Goal: Use online tool/utility: Use online tool/utility

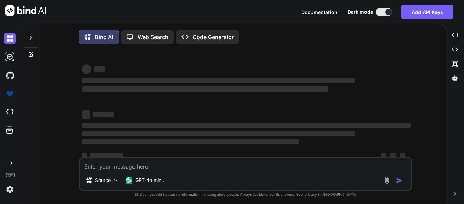
type textarea "x"
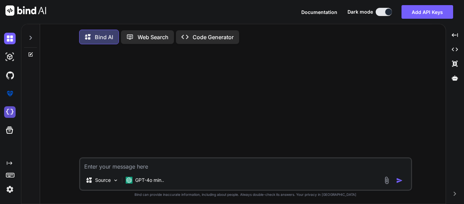
click at [10, 113] on img at bounding box center [10, 112] width 12 height 12
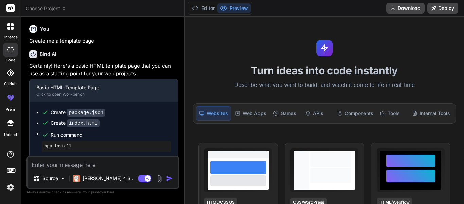
click at [145, 182] on button "Agent Mode. When this toggle is activated, AI automatically makes decisions, re…" at bounding box center [145, 178] width 16 height 8
type textarea "x"
click at [71, 161] on textarea at bounding box center [103, 162] width 151 height 12
type textarea "C"
type textarea "x"
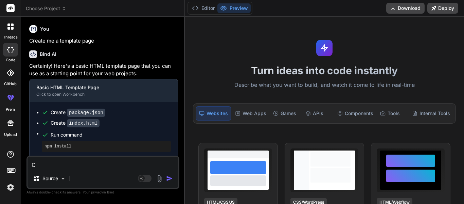
type textarea "Ce"
type textarea "x"
type textarea "C"
type textarea "x"
type textarea "Cr"
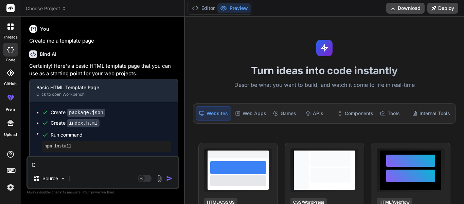
type textarea "x"
type textarea "Cre"
type textarea "x"
type textarea "Crea"
type textarea "x"
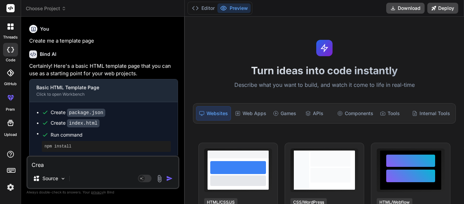
type textarea "Creat"
type textarea "x"
type textarea "Create"
type textarea "x"
type textarea "Create"
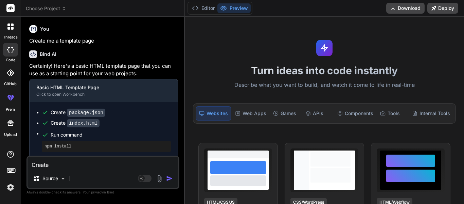
type textarea "x"
type textarea "Create m"
type textarea "x"
type textarea "Create me"
type textarea "x"
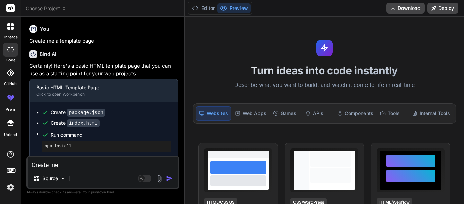
type textarea "Create me"
type textarea "x"
type textarea "Create me a"
type textarea "x"
type textarea "Create me an"
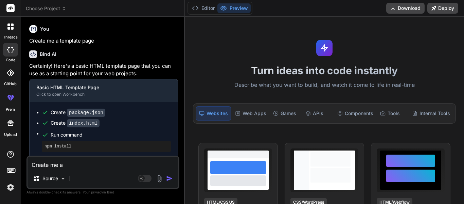
type textarea "x"
type textarea "Create me an"
type textarea "x"
type textarea "Create me an h"
type textarea "x"
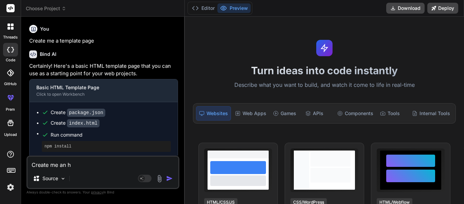
type textarea "Create me an hr"
type textarea "x"
type textarea "Create me an hr"
click at [7, 29] on icon at bounding box center [10, 26] width 6 height 6
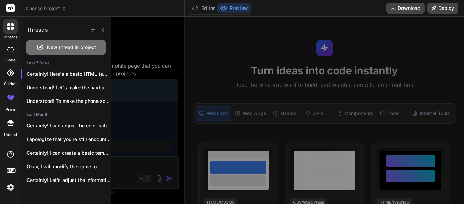
click at [54, 51] on div "New thread in project" at bounding box center [66, 47] width 79 height 15
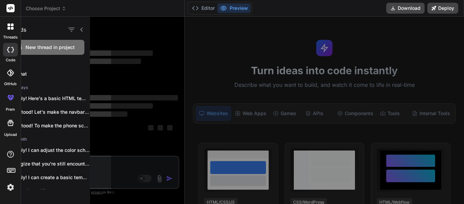
scroll to position [20, 0]
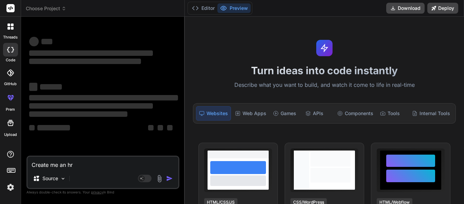
type textarea "x"
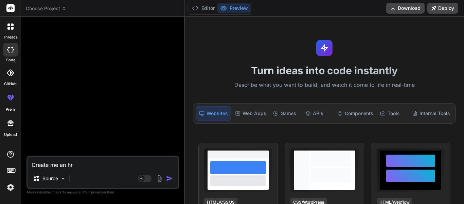
click at [93, 166] on textarea "Create me an hr" at bounding box center [103, 162] width 151 height 12
type textarea "Create me an hr"
type textarea "x"
type textarea "Create me an hr a"
type textarea "x"
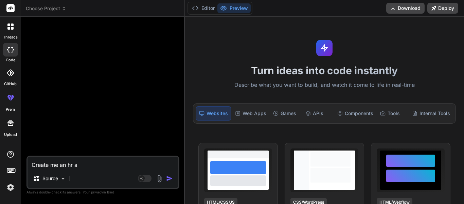
type textarea "Create me an hr"
type textarea "x"
type textarea "Create me an hr e"
type textarea "x"
type textarea "Create me an hr em"
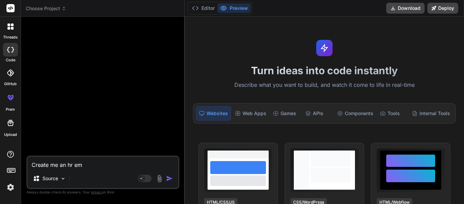
type textarea "x"
type textarea "Create me an hr eml"
type textarea "x"
type textarea "Create me an hr emlo"
type textarea "x"
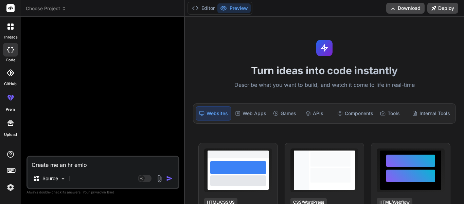
type textarea "Create me an hr emloy"
type textarea "x"
type textarea "Create me an hr emloye"
type textarea "x"
type textarea "Create me an hr emloyee"
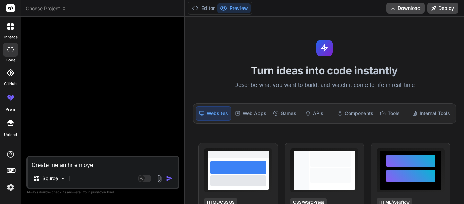
type textarea "x"
type textarea "Create me an hr employee"
type textarea "x"
type textarea "Create me an hr employee t"
type textarea "x"
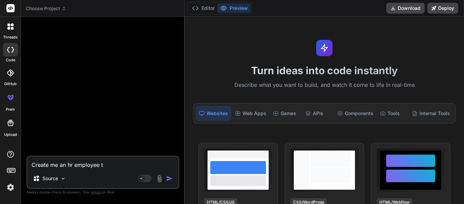
type textarea "Create me an hr employee tr"
type textarea "x"
type textarea "Create me an hr employee tra"
type textarea "x"
type textarea "Create me an hr employee trac"
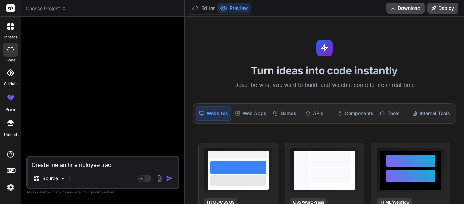
type textarea "x"
type textarea "Create me an hr employee track"
type textarea "x"
type textarea "Create me an hr employee tracki"
type textarea "x"
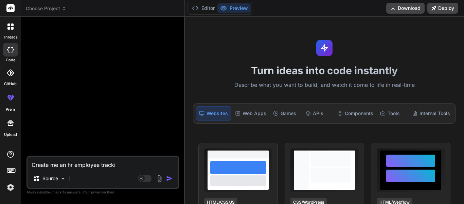
type textarea "Create me an hr employee trackin"
type textarea "x"
type textarea "Create me an hr employee tracking"
type textarea "x"
type textarea "Create me an hr employee tracking."
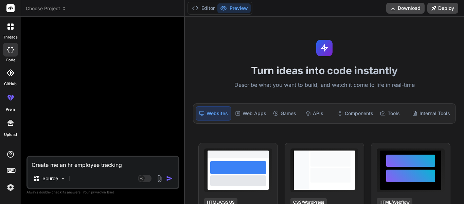
type textarea "x"
type textarea "Create me an hr employee tracking."
type textarea "x"
type textarea "Create me an hr employee tracking. I"
type textarea "x"
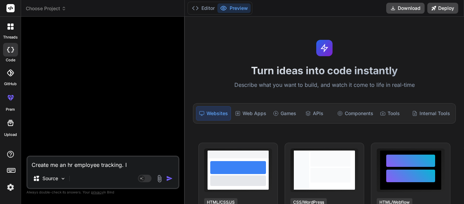
type textarea "Create me an hr employee tracking. It"
type textarea "x"
type textarea "Create me an hr employee tracking. It"
type textarea "x"
type textarea "Create me an hr employee tracking. It s"
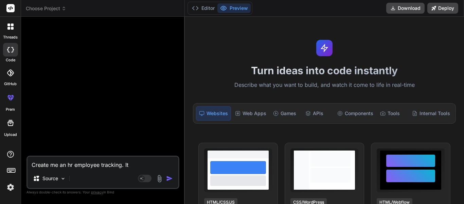
type textarea "x"
type textarea "Create me an hr employee tracking. It sh"
type textarea "x"
type textarea "Create me an hr employee tracking. It sho"
type textarea "x"
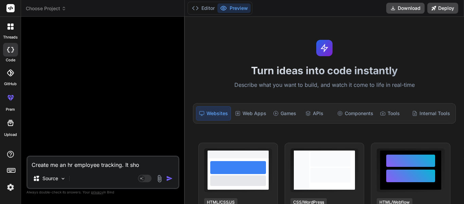
type textarea "Create me an hr employee tracking. It shou"
type textarea "x"
type textarea "Create me an hr employee tracking. It shoul"
type textarea "x"
type textarea "Create me an hr employee tracking. It should"
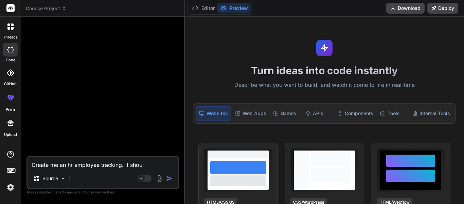
type textarea "x"
type textarea "Create me an hr employee tracking. It should"
type textarea "x"
type textarea "Create me an hr employee tracking. It should a"
type textarea "x"
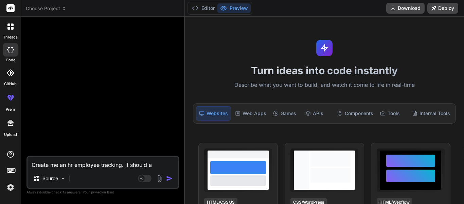
type textarea "Create me an hr employee tracking. It should al"
type textarea "x"
type textarea "Create me an hr employee tracking. It should all"
type textarea "x"
type textarea "Create me an hr employee tracking. It should allo"
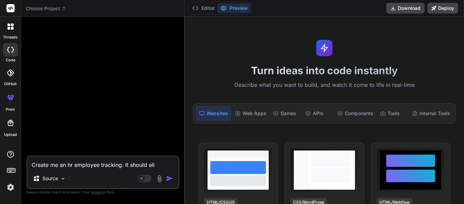
type textarea "x"
type textarea "Create me an hr employee tracking. It should allow"
type textarea "x"
type textarea "Create me an hr employee tracking. It should allow"
type textarea "x"
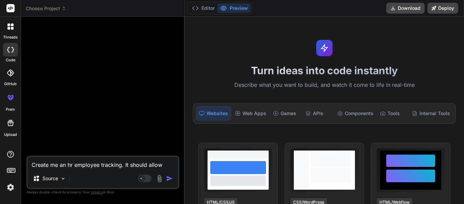
type textarea "Create me an hr employee tracking. It should allow m"
type textarea "x"
type textarea "Create me an hr employee tracking. It should allow me"
type textarea "x"
type textarea "Create me an hr employee tracking. It should allow me"
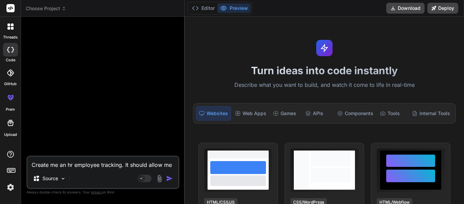
type textarea "x"
type textarea "Create me an hr employee tracking. It should allow me t"
type textarea "x"
type textarea "Create me an hr employee tracking. It should allow me to"
type textarea "x"
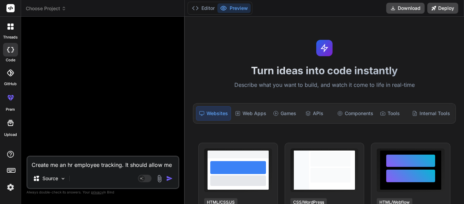
type textarea "Create me an hr employee tracking. It should allow me to"
type textarea "x"
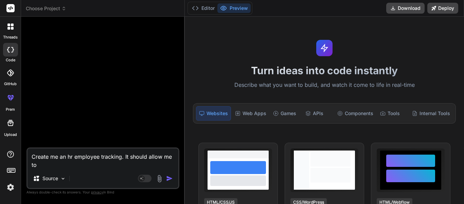
type textarea "Create me an hr employee tracking. It should allow me to s"
type textarea "x"
type textarea "Create me an hr employee tracking. It should allow me to sa"
type textarea "x"
type textarea "Create me an hr employee tracking. It should allow me to sav"
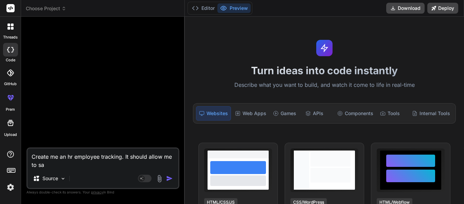
type textarea "x"
type textarea "Create me an hr employee tracking. It should allow me to save"
type textarea "x"
type textarea "Create me an hr employee tracking. It should allow me to save"
type textarea "x"
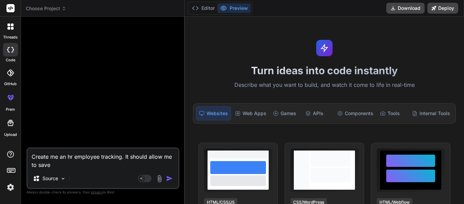
type textarea "Create me an hr employee tracking. It should allow me to s"
type textarea "x"
type textarea "Create me an hr employee tracking. It should allow me to"
type textarea "x"
type textarea "Create me an hr employee tracking. It should allow me to a"
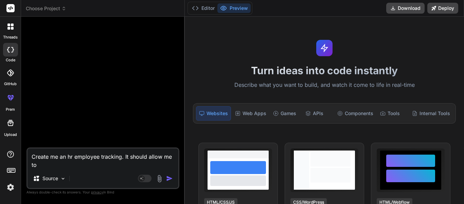
type textarea "x"
type textarea "Create me an hr employee tracking. It should allow me to ad"
type textarea "x"
type textarea "Create me an hr employee tracking. It should allow me to add"
type textarea "x"
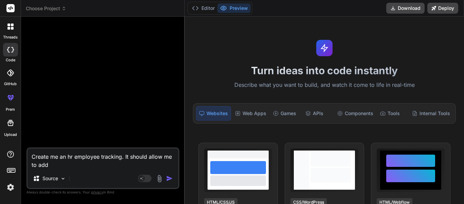
type textarea "Create me an hr employee tracking. It should allow me to add"
type textarea "x"
type textarea "Create me an hr employee tracking. It should allow me to add e"
type textarea "x"
type textarea "Create me an hr employee tracking. It should allow me to add em"
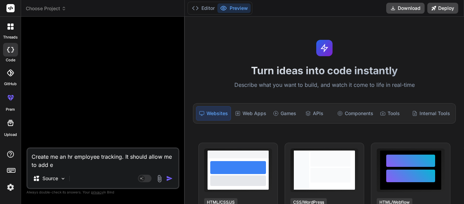
type textarea "x"
type textarea "Create me an hr employee tracking. It should allow me to add emp"
type textarea "x"
type textarea "Create me an hr employee tracking. It should allow me to add empl"
type textarea "x"
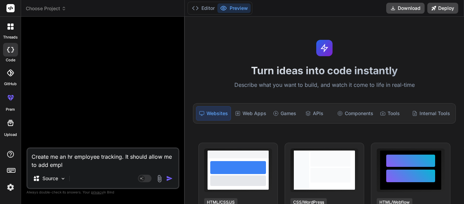
type textarea "Create me an hr employee tracking. It should allow me to add emplo"
type textarea "x"
type textarea "Create me an hr employee tracking. It should allow me to add employ"
type textarea "x"
type textarea "Create me an hr employee tracking. It should allow me to add employe"
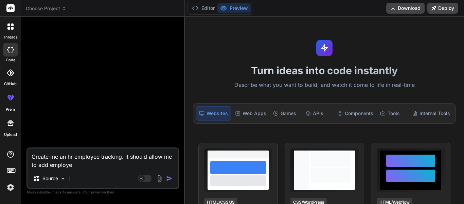
type textarea "x"
type textarea "Create me an hr employee tracking. It should allow me to add employee"
type textarea "x"
type textarea "Create me an hr employee tracking. It should allow me to add employees"
type textarea "x"
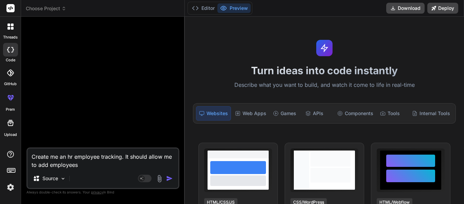
type textarea "Create me an hr employee tracking. It should allow me to add employeess"
type textarea "x"
type textarea "Create me an hr employee tracking. It should allow me to add employees"
type textarea "x"
type textarea "Create me an hr employee tracking. It should allow me to add employees"
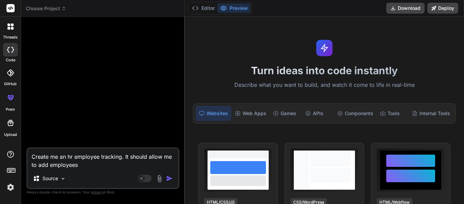
type textarea "x"
type textarea "Create me an hr employee tracking. It should allow me to add employees and"
type textarea "x"
type textarea "Create me an hr employee tracking. It should allow me to add employees and h"
type textarea "x"
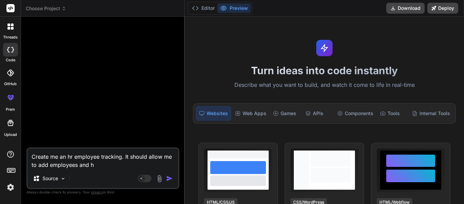
type textarea "Create me an hr employee tracking. It should allow me to add employees and ha"
type textarea "x"
type textarea "Create me an hr employee tracking. It should allow me to add employees and hav"
type textarea "x"
type textarea "Create me an hr employee tracking. It should allow me to add employees and have"
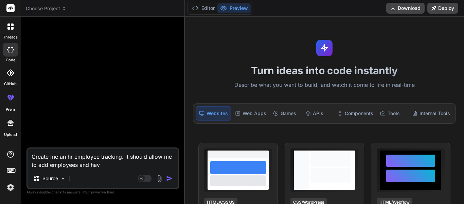
type textarea "x"
type textarea "Create me an hr employee tracking. It should allow me to add employees and have"
type textarea "x"
type textarea "Create me an hr employee tracking. It should allow me to add employees and have…"
type textarea "x"
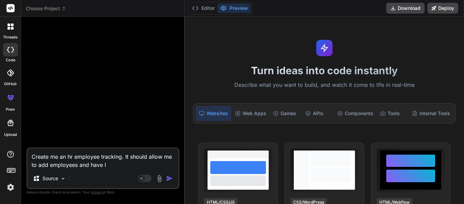
type textarea "Create me an hr employee tracking. It should allow me to add employees and have…"
type textarea "x"
type textarea "Create me an hr employee tracking. It should allow me to add employees and have…"
type textarea "x"
type textarea "Create me an hr employee tracking. It should allow me to add employees and have…"
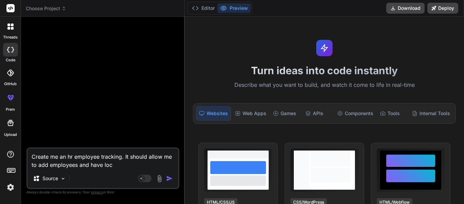
type textarea "x"
type textarea "Create me an hr employee tracking. It should allow me to add employees and have…"
type textarea "x"
type textarea "Create me an hr employee tracking. It should allow me to add employees and have…"
type textarea "x"
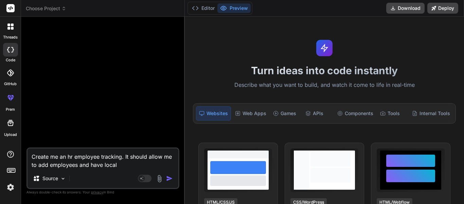
type textarea "Create me an hr employee tracking. It should allow me to add employees and have…"
type textarea "x"
type textarea "Create me an hr employee tracking. It should allow me to add employees and have…"
type textarea "x"
type textarea "Create me an hr employee tracking. It should allow me to add employees and have…"
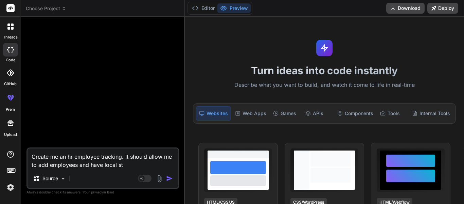
type textarea "x"
type textarea "Create me an hr employee tracking. It should allow me to add employees and have…"
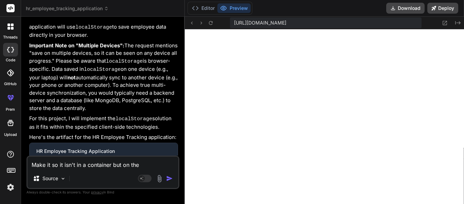
scroll to position [71, 0]
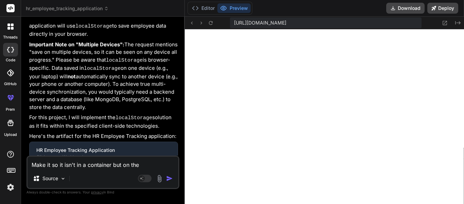
click at [71, 162] on textarea "Make it so it isn't in a container but on the" at bounding box center [103, 162] width 151 height 12
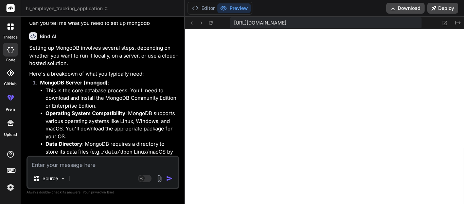
scroll to position [384, 0]
